Goal: Check status: Check status

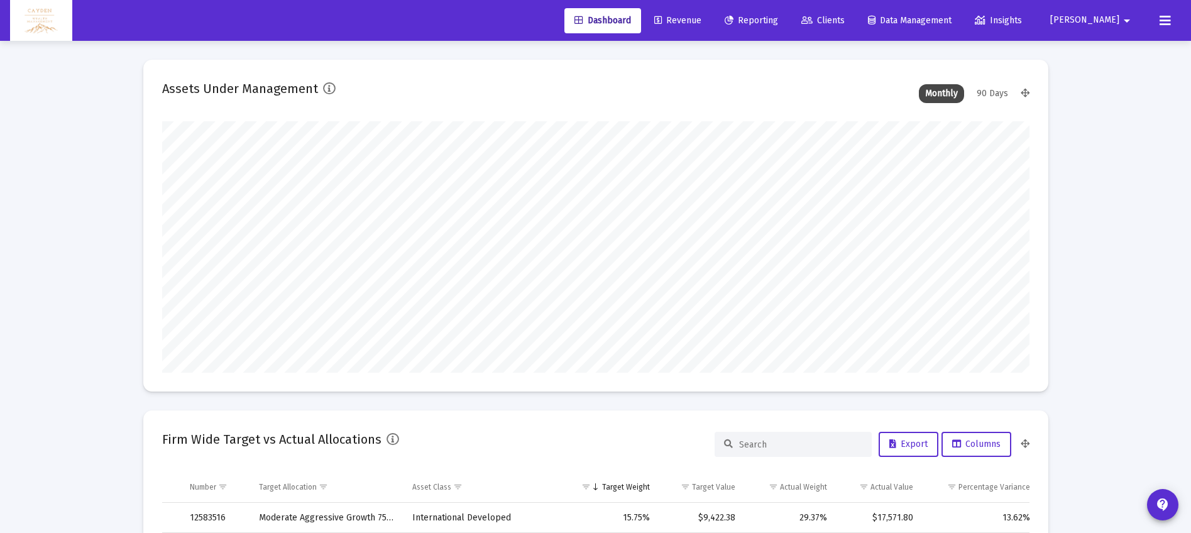
scroll to position [251, 467]
type input "5280-01-01"
type input "[DATE]"
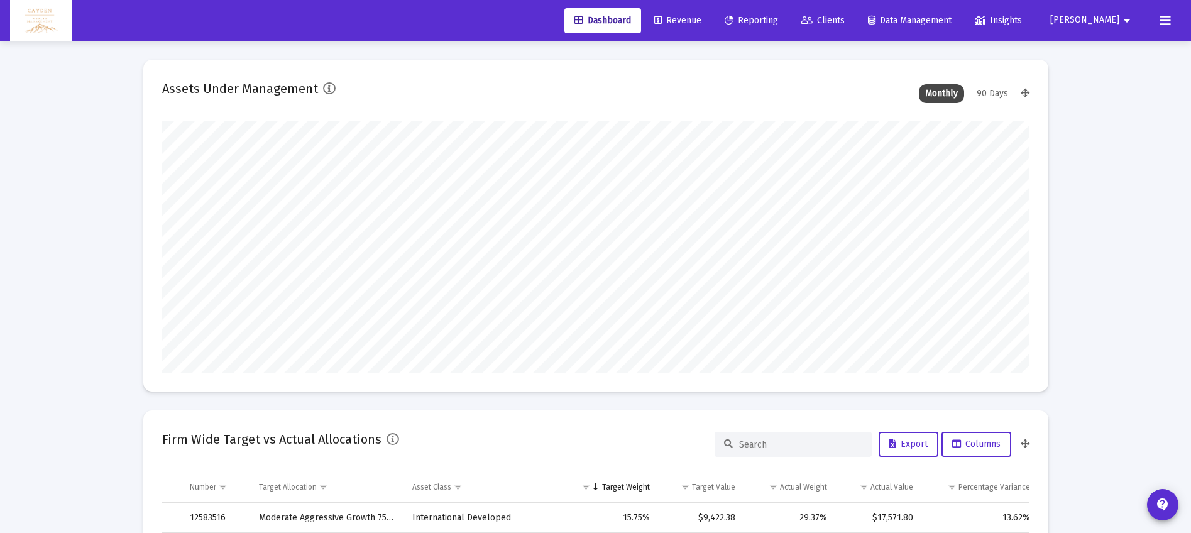
scroll to position [41, 0]
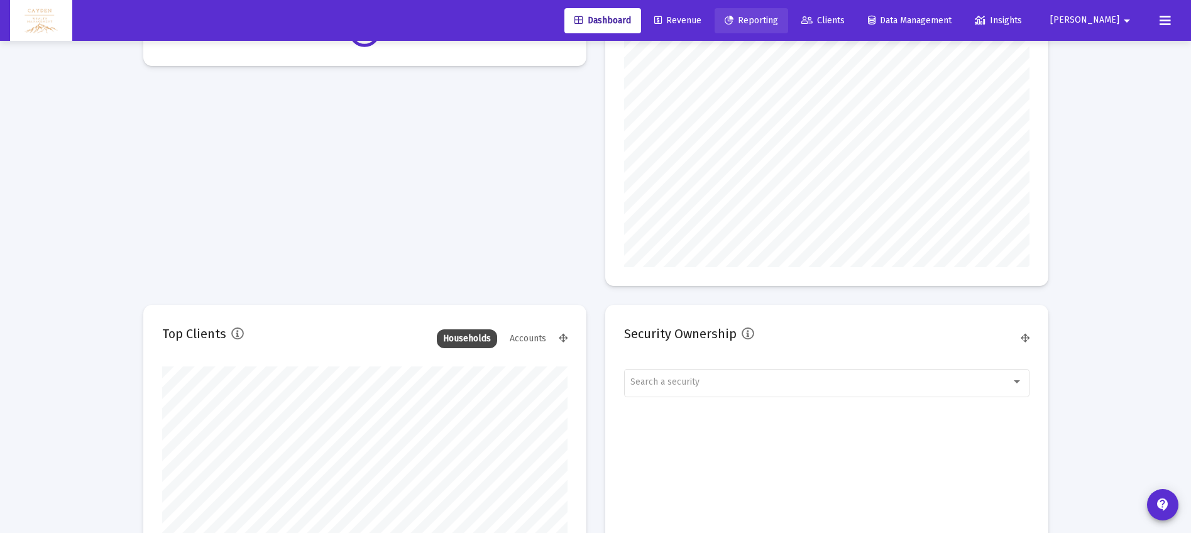
click at [778, 23] on span "Reporting" at bounding box center [751, 20] width 53 height 11
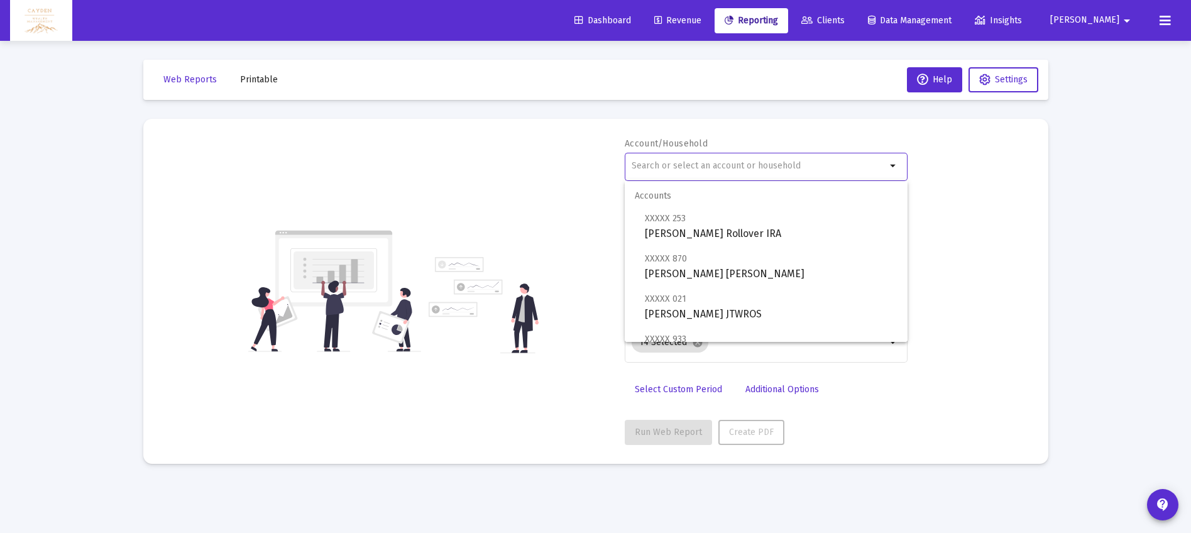
click at [712, 161] on input "text" at bounding box center [759, 166] width 255 height 10
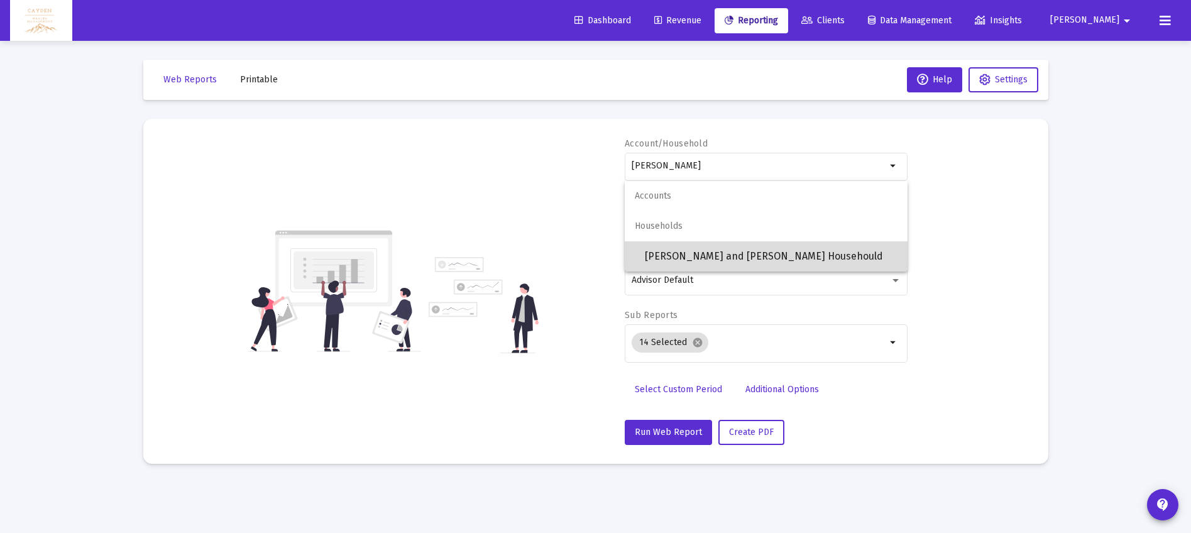
click at [728, 256] on span "[PERSON_NAME] and [PERSON_NAME] Househould" at bounding box center [771, 256] width 253 height 30
type input "[PERSON_NAME] and [PERSON_NAME] Househould"
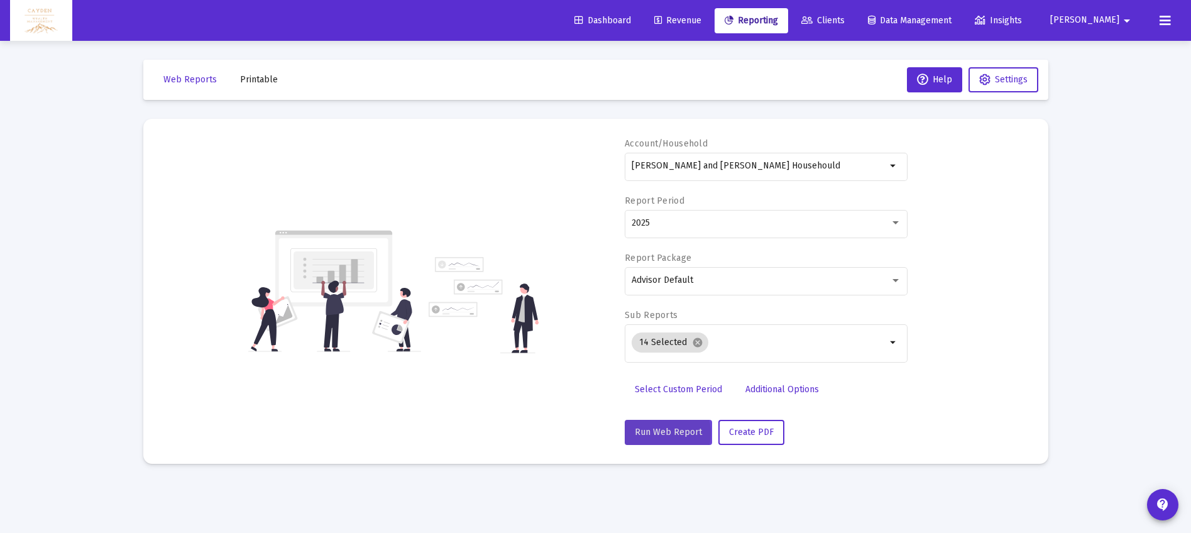
click at [656, 433] on span "Run Web Report" at bounding box center [668, 432] width 67 height 11
select select "View all"
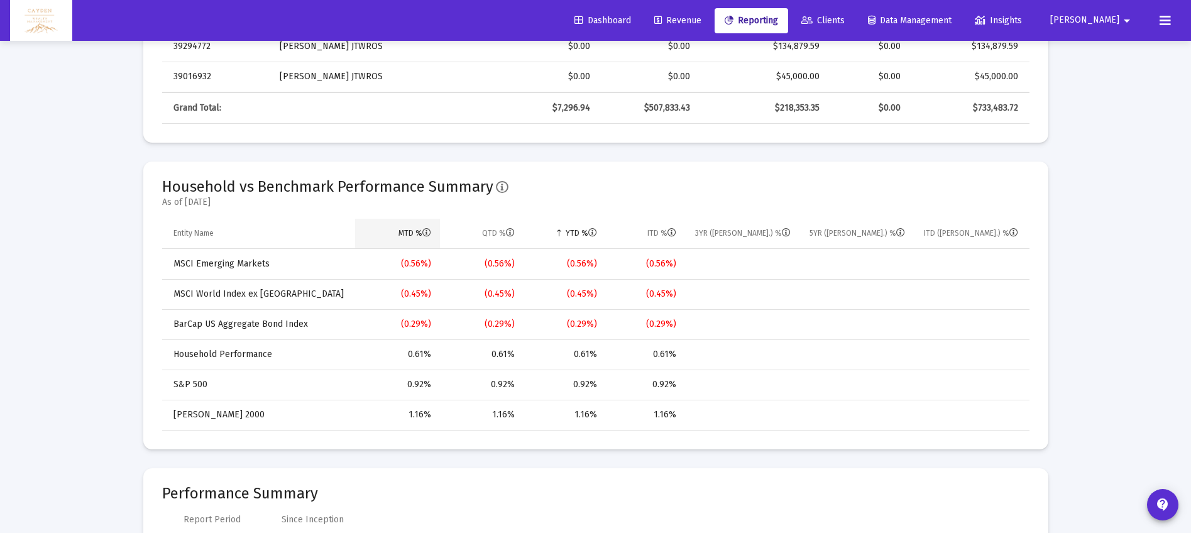
scroll to position [825, 0]
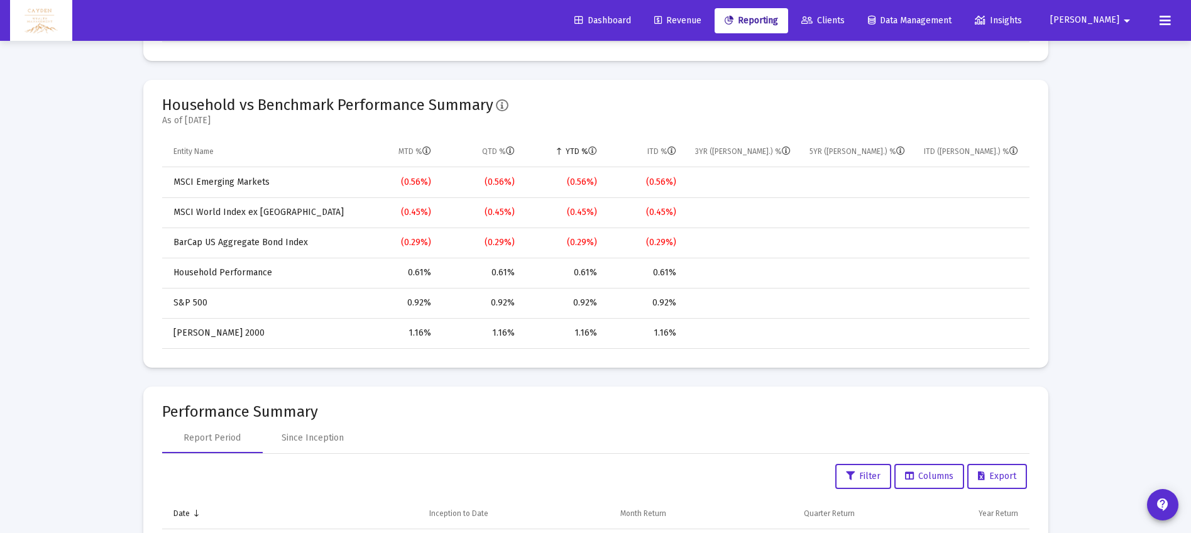
drag, startPoint x: 536, startPoint y: 275, endPoint x: 678, endPoint y: 341, distance: 157.5
click at [678, 341] on tbody "MSCI Emerging Markets (0.56%) (0.56%) (0.56%) (0.56%) MSCI World Index ex [GEOG…" at bounding box center [595, 257] width 867 height 181
click at [263, 275] on td "Household Performance" at bounding box center [259, 273] width 194 height 30
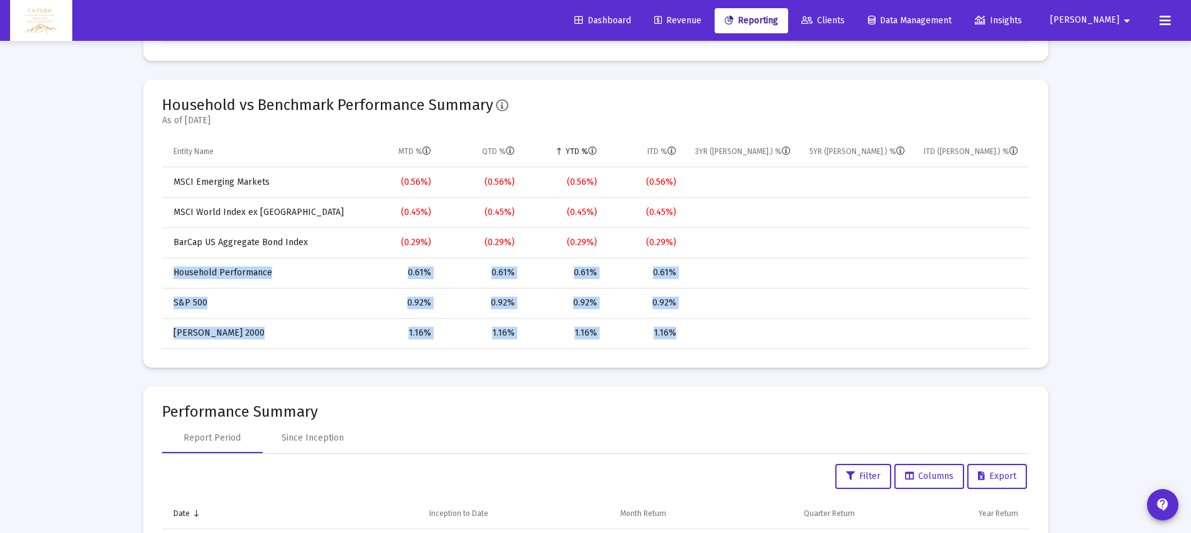
drag, startPoint x: 174, startPoint y: 268, endPoint x: 723, endPoint y: 334, distance: 552.8
click at [723, 334] on tbody "MSCI Emerging Markets (0.56%) (0.56%) (0.56%) (0.56%) MSCI World Index ex [GEOG…" at bounding box center [595, 257] width 867 height 181
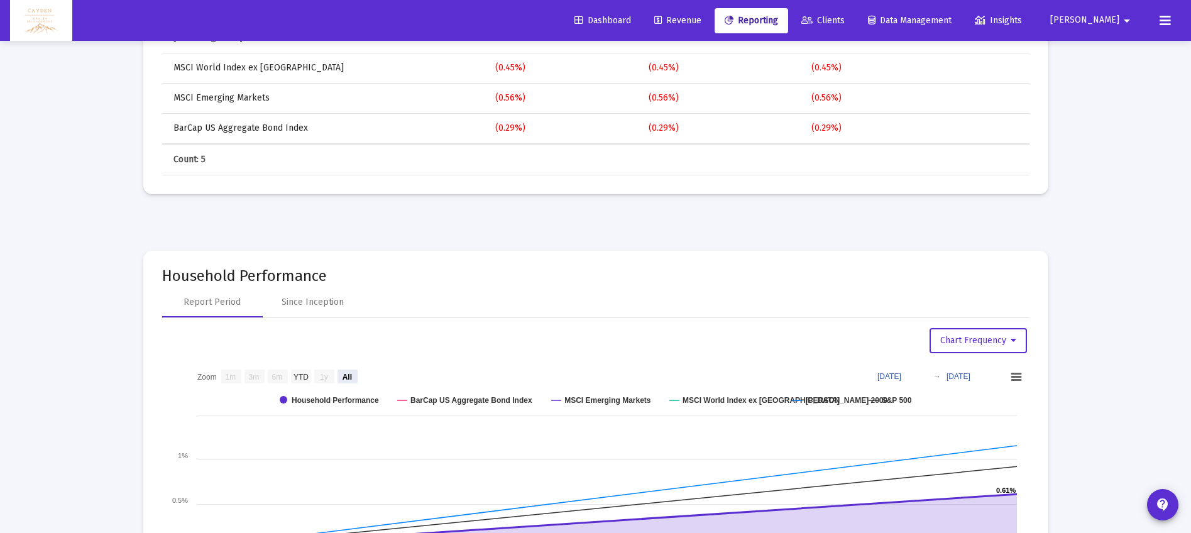
scroll to position [1530, 0]
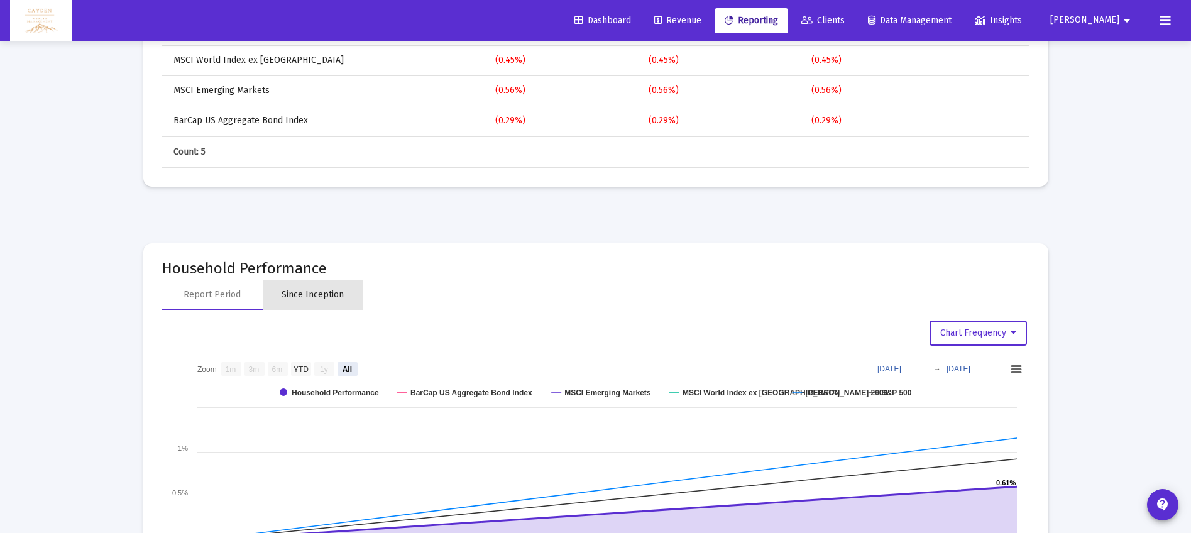
click at [318, 293] on div "Since Inception" at bounding box center [313, 295] width 62 height 13
select select "View all"
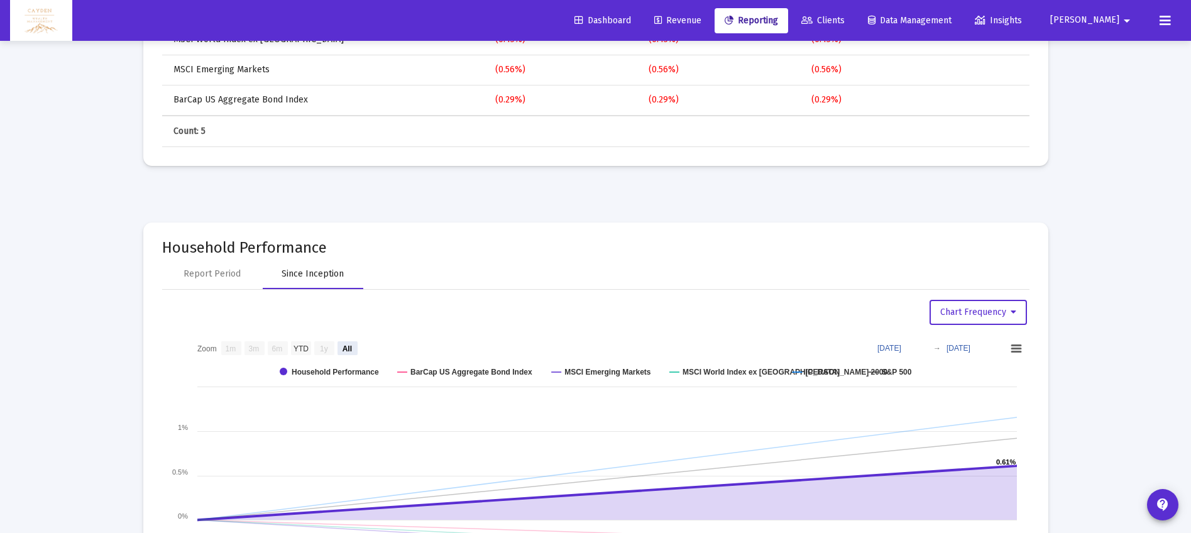
scroll to position [1546, 0]
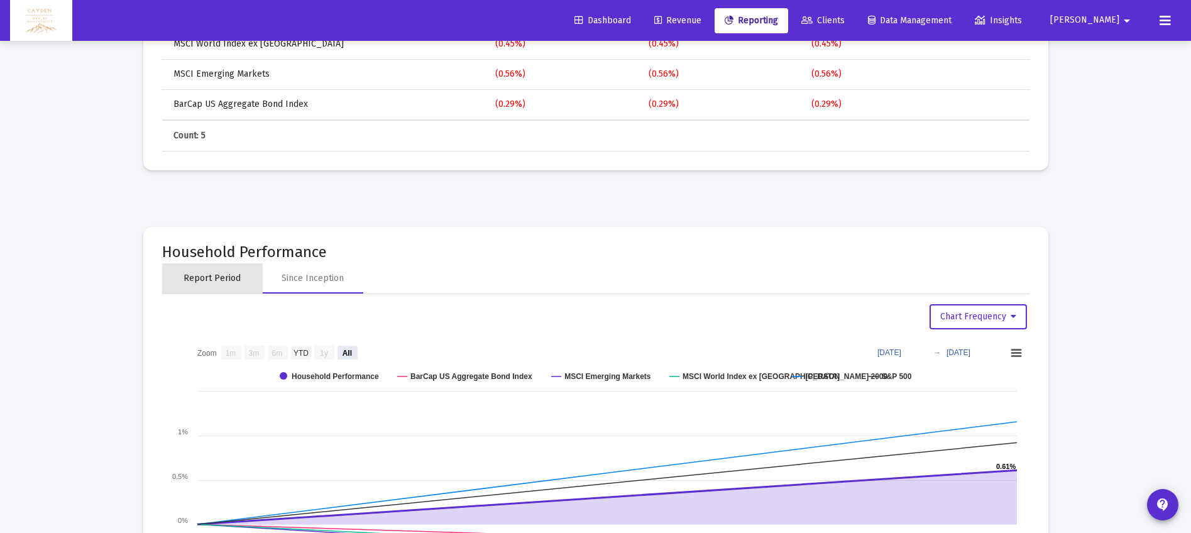
click at [221, 277] on div "Report Period" at bounding box center [212, 278] width 57 height 13
select select "View all"
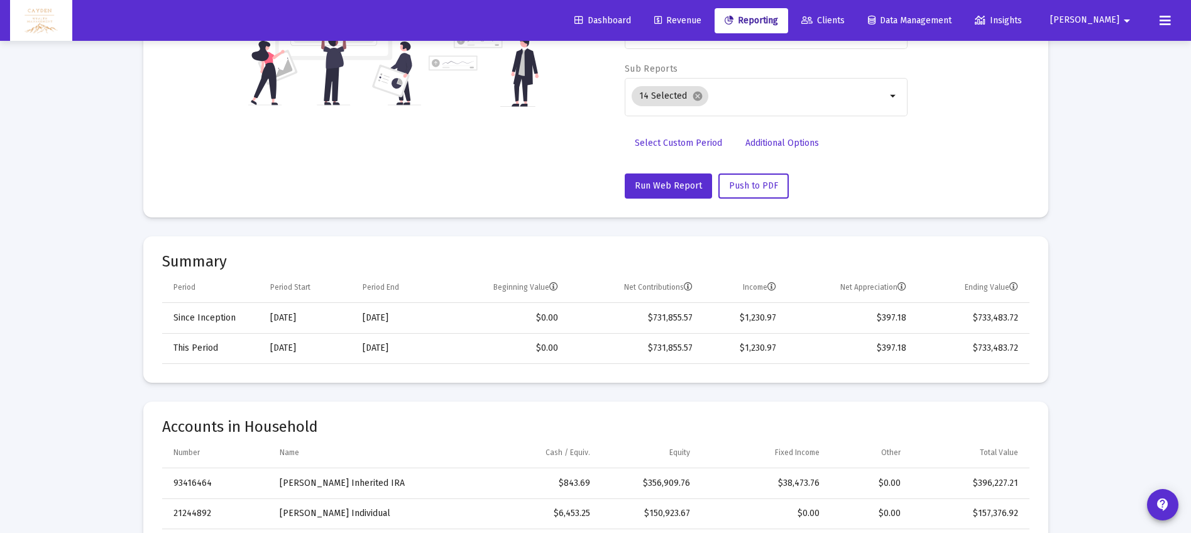
scroll to position [248, 0]
